Goal: Information Seeking & Learning: Learn about a topic

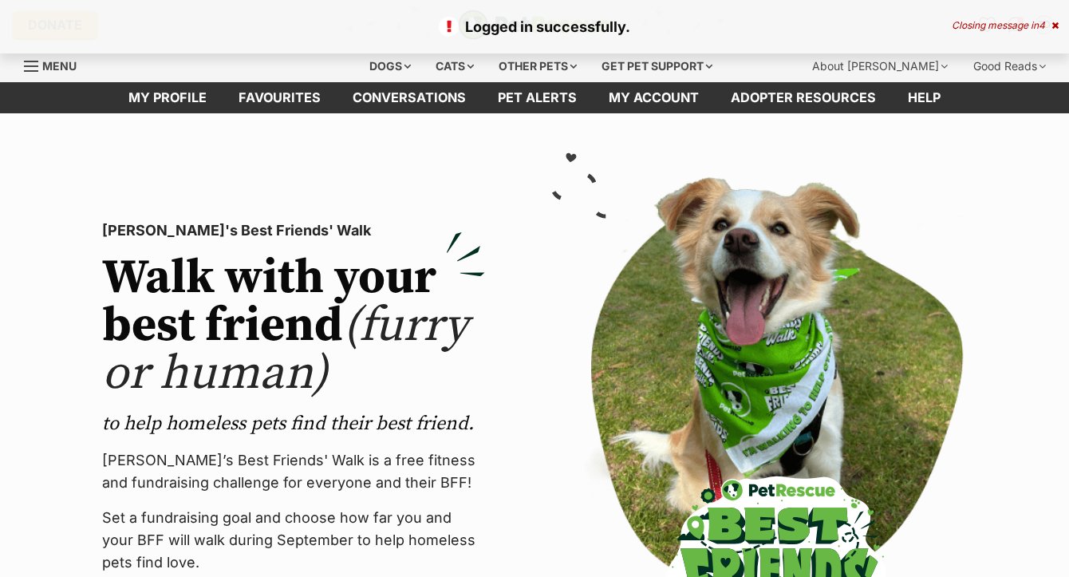
click at [1056, 31] on div "Logged in successfully. Closing message in 4" at bounding box center [534, 26] width 1069 height 53
click at [1056, 29] on icon at bounding box center [1054, 26] width 7 height 10
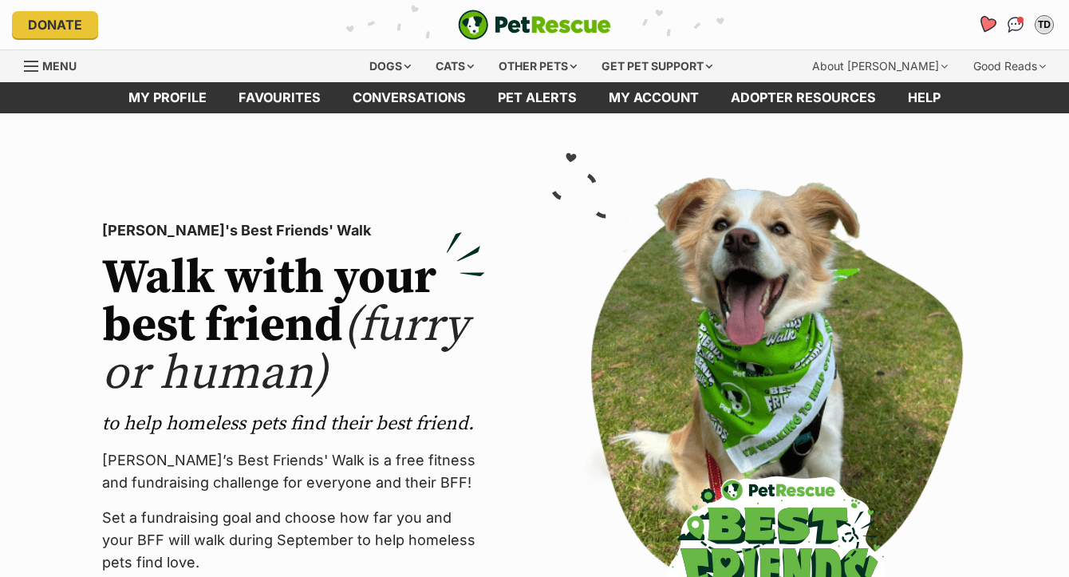
click at [986, 22] on icon "Favourites" at bounding box center [986, 24] width 19 height 18
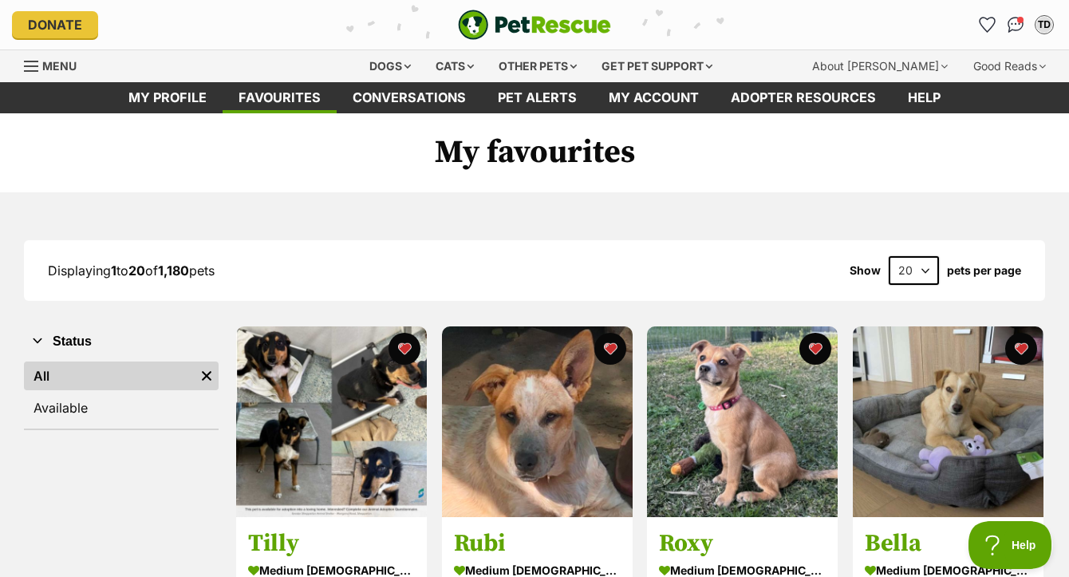
click at [60, 70] on span "Menu" at bounding box center [59, 66] width 34 height 14
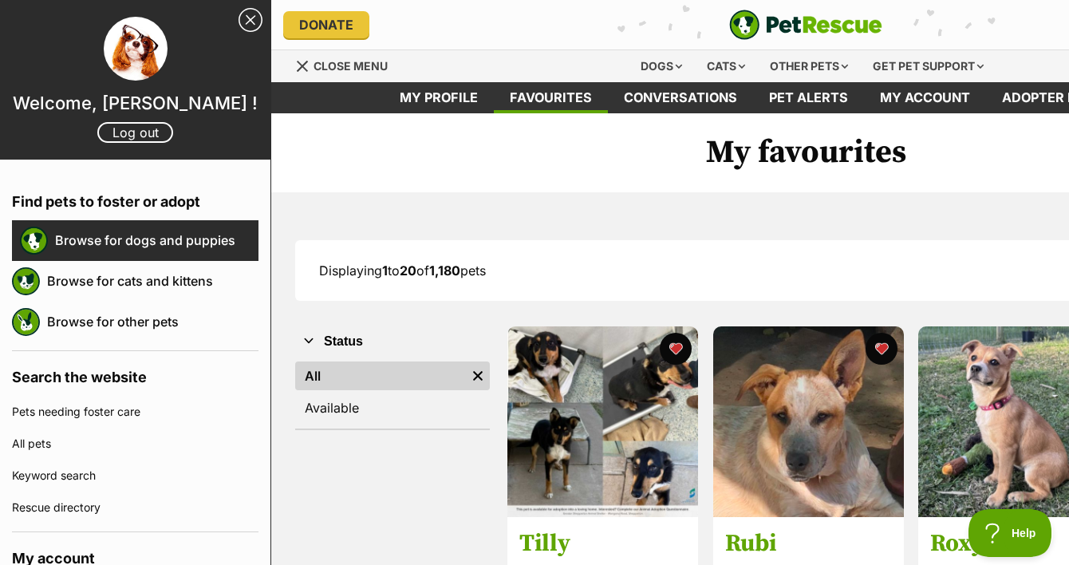
click at [85, 232] on link "Browse for dogs and puppies" at bounding box center [156, 239] width 203 height 33
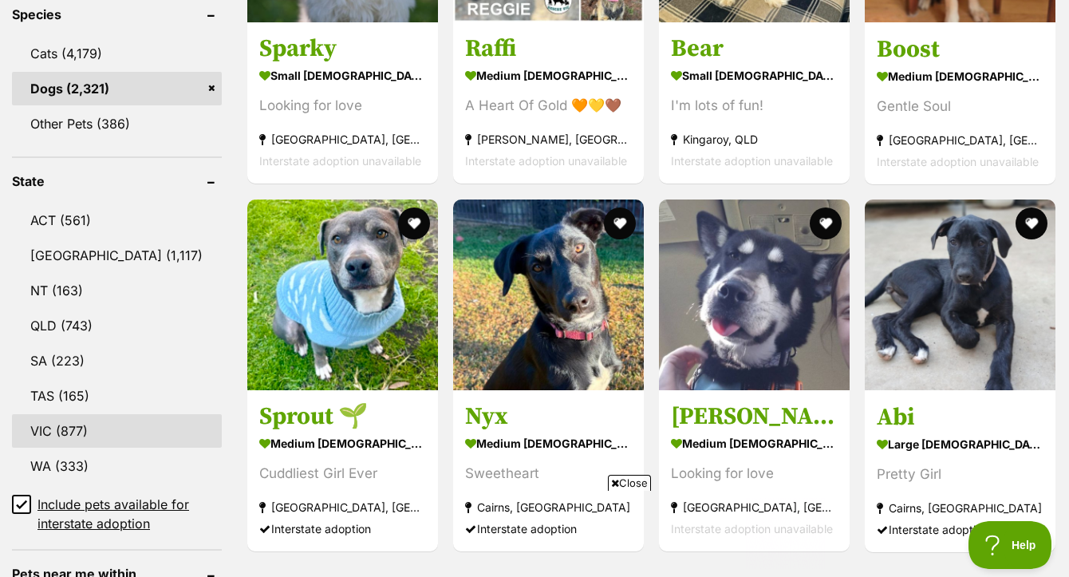
click at [61, 447] on link "VIC (877)" at bounding box center [117, 430] width 210 height 33
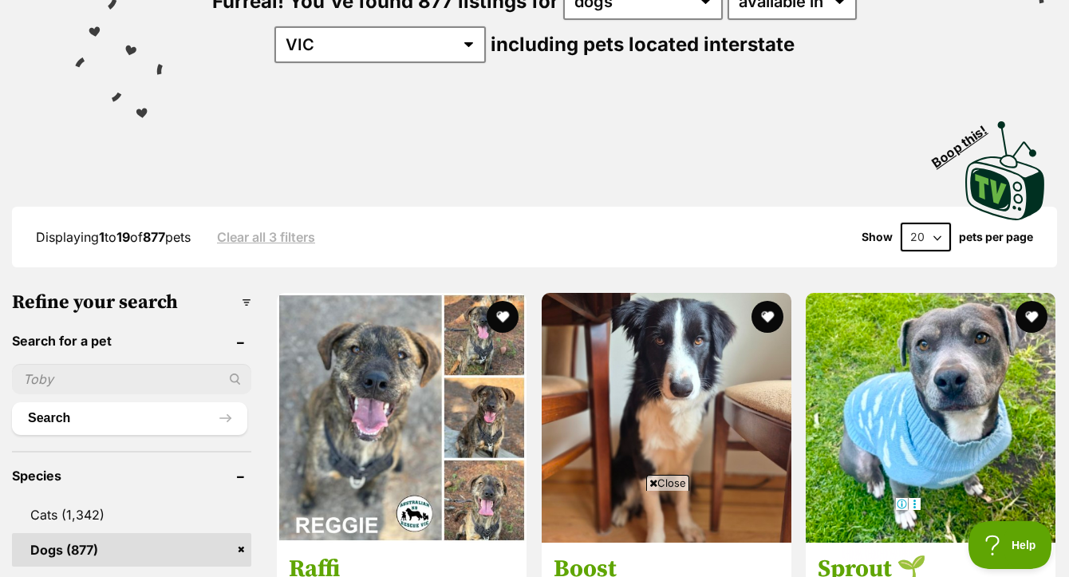
scroll to position [323, 0]
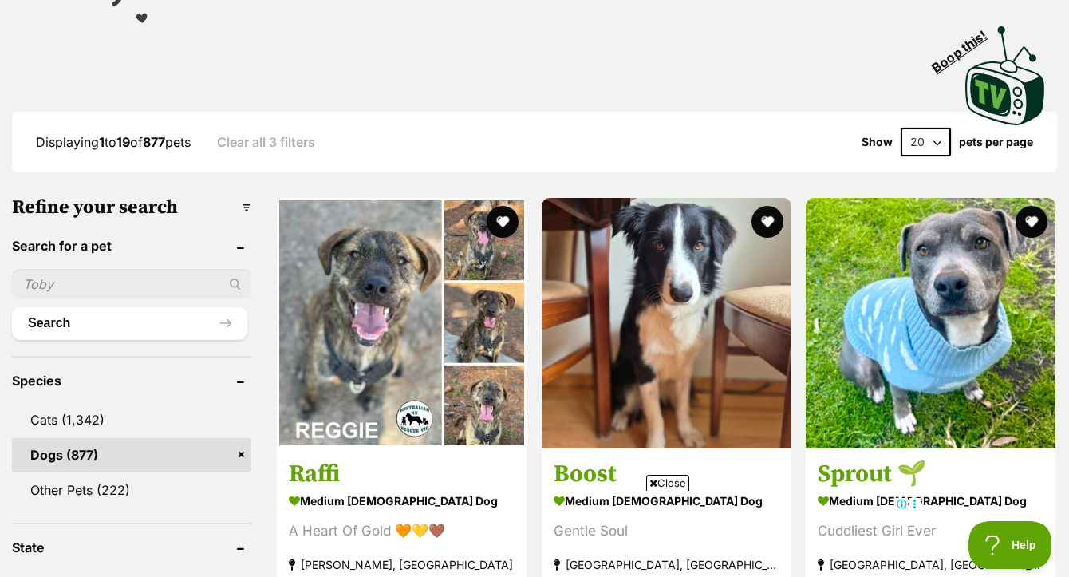
click at [672, 484] on span "Close" at bounding box center [667, 482] width 43 height 16
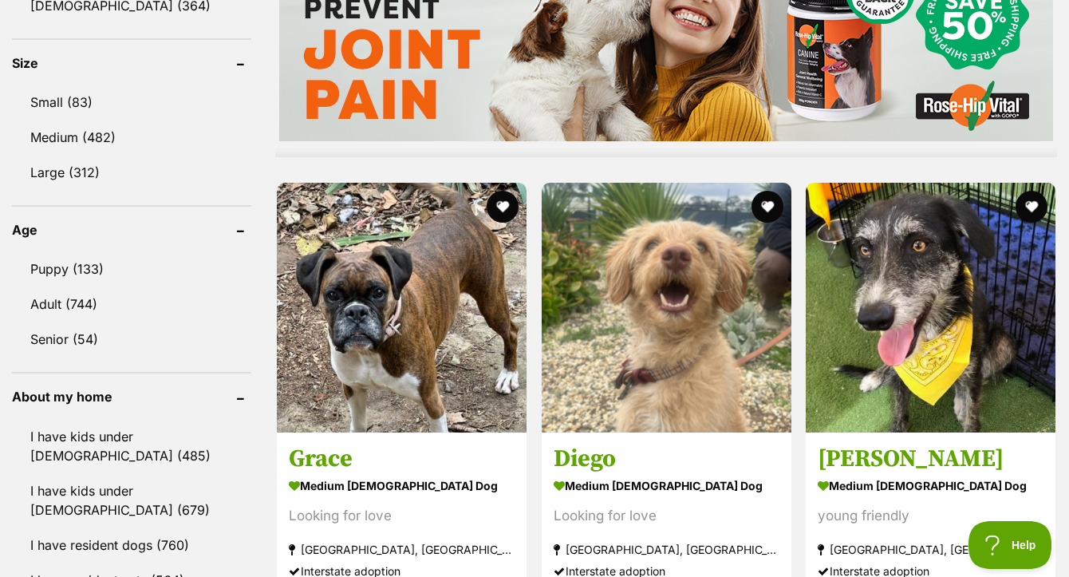
scroll to position [1533, 0]
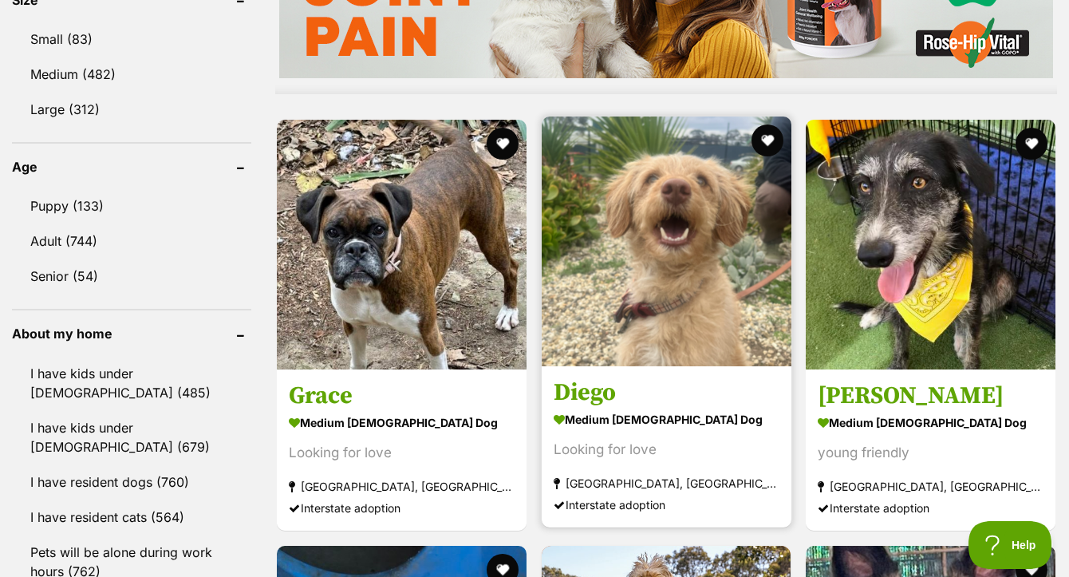
click at [683, 250] on img at bounding box center [666, 241] width 250 height 250
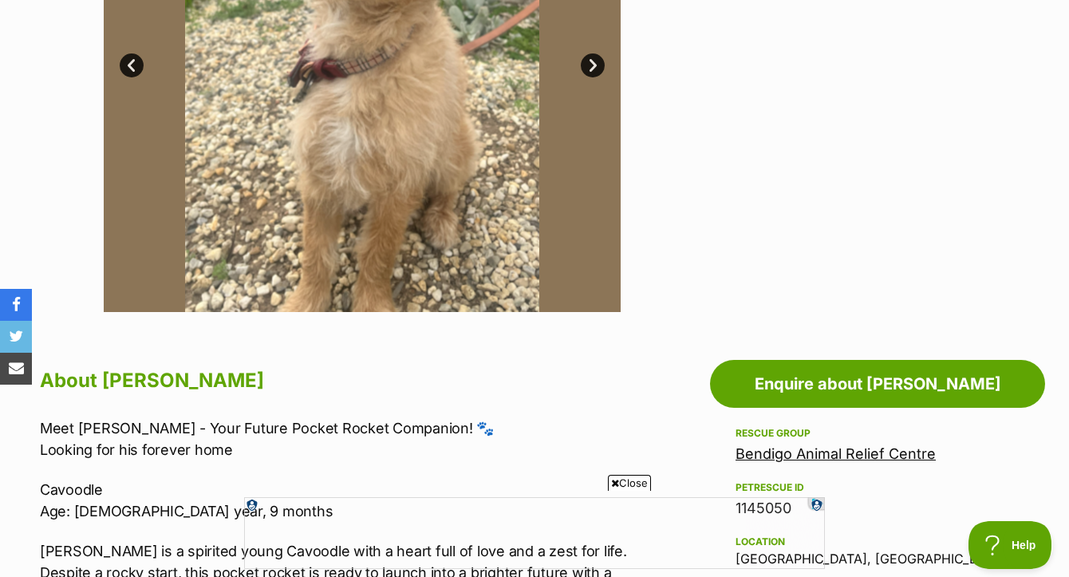
scroll to position [260, 0]
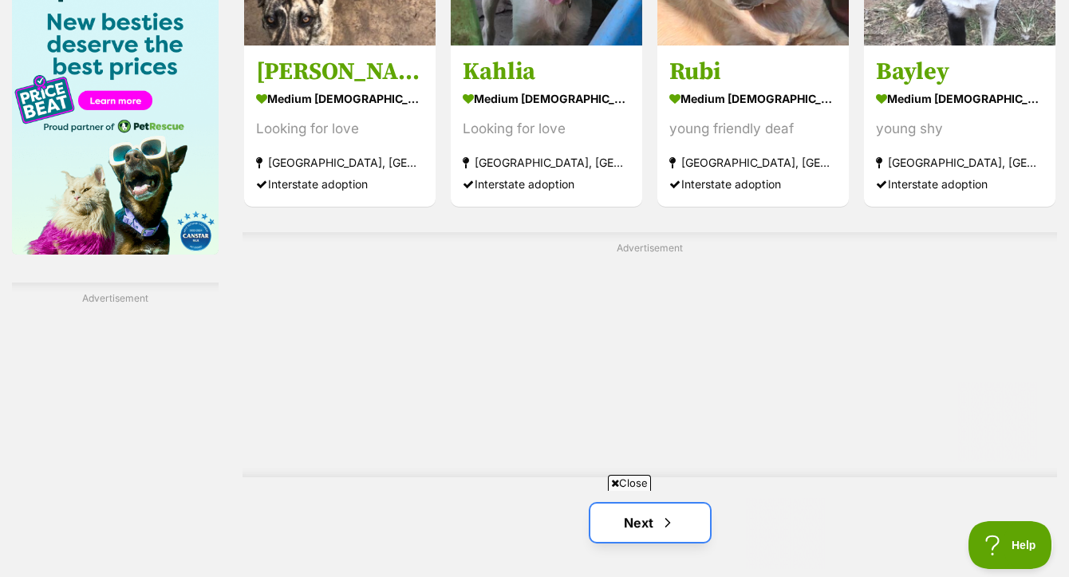
click at [647, 503] on link "Next" at bounding box center [650, 522] width 120 height 38
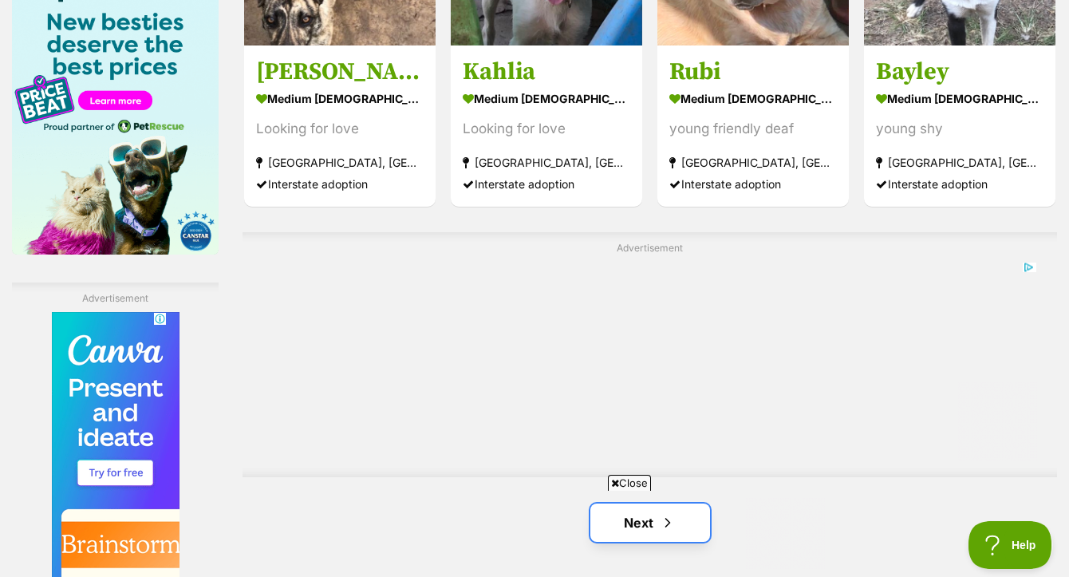
click at [651, 503] on link "Next" at bounding box center [650, 522] width 120 height 38
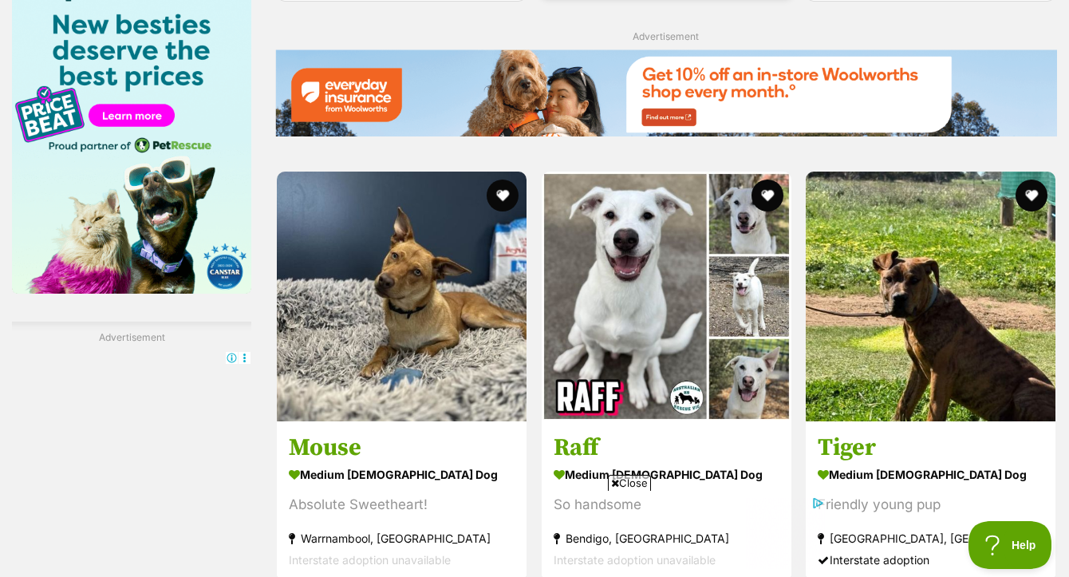
scroll to position [2603, 0]
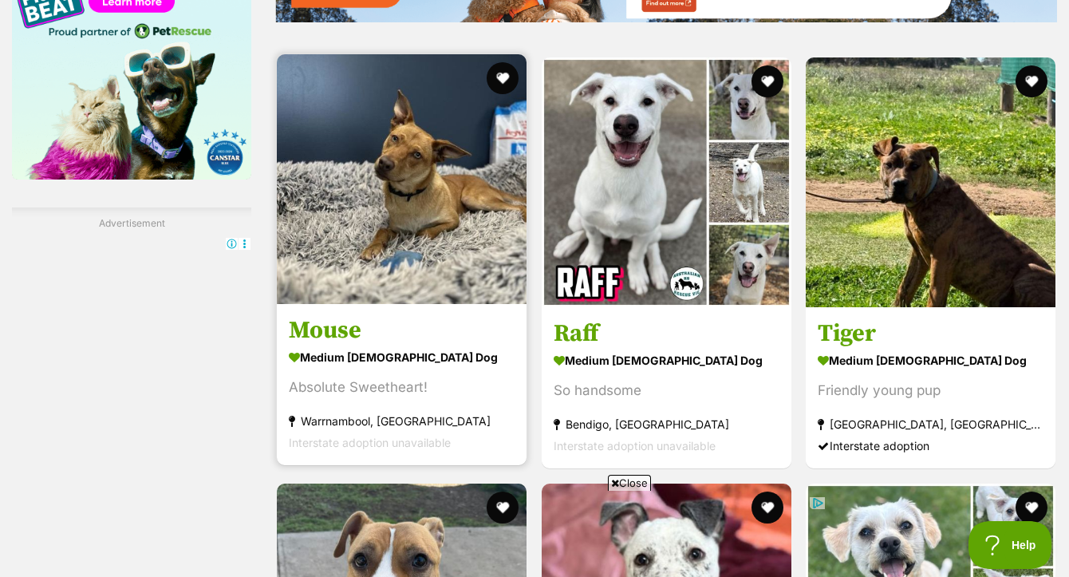
click at [440, 205] on img at bounding box center [402, 179] width 250 height 250
